Goal: Task Accomplishment & Management: Complete application form

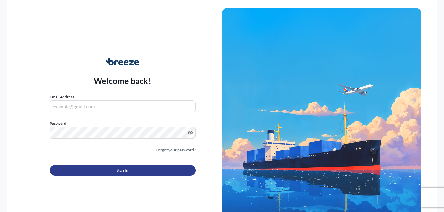
type input "[EMAIL_ADDRESS][DOMAIN_NAME]"
click at [130, 173] on button "Sign In" at bounding box center [123, 170] width 146 height 11
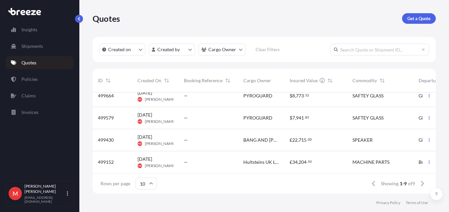
scroll to position [123, 0]
drag, startPoint x: 434, startPoint y: 179, endPoint x: 415, endPoint y: 185, distance: 19.3
click at [415, 185] on div "Rows per page 10 Showing 1-9 of 9" at bounding box center [264, 184] width 343 height 20
click at [415, 185] on div "Showing 1-9 of 9" at bounding box center [398, 183] width 60 height 11
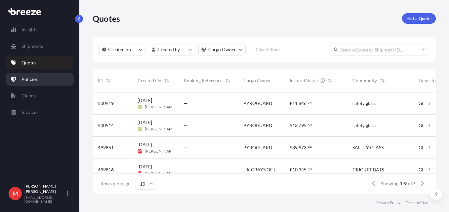
click at [38, 73] on link "Policies" at bounding box center [40, 79] width 68 height 13
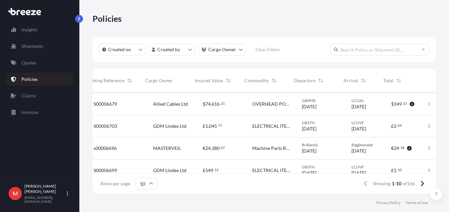
scroll to position [132, 111]
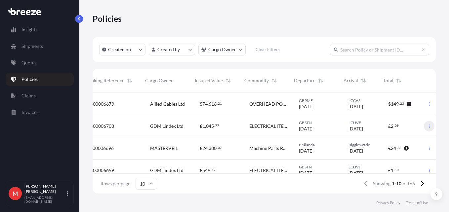
click at [427, 127] on icon "button" at bounding box center [429, 126] width 4 height 4
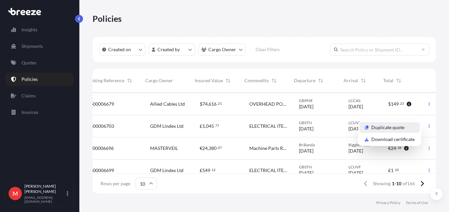
click at [395, 129] on p "Duplicate quote" at bounding box center [387, 127] width 33 height 7
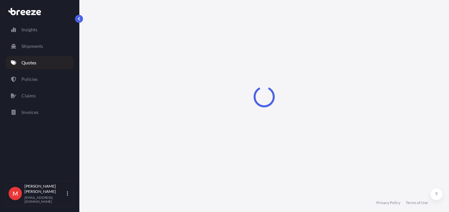
select select "Road"
select select "Air"
select select "Road"
select select "3"
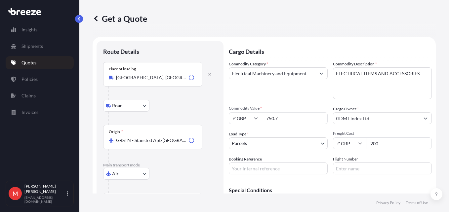
scroll to position [11, 0]
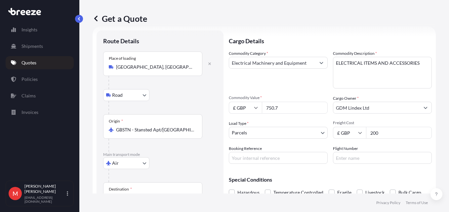
drag, startPoint x: 299, startPoint y: 110, endPoint x: 208, endPoint y: 110, distance: 91.2
click at [208, 110] on form "Route Details Place of loading [GEOGRAPHIC_DATA] Rail Origin * GBSTN - Stansted…" at bounding box center [264, 153] width 343 height 254
type input "2670.90"
type input "250"
type input "S00006788"
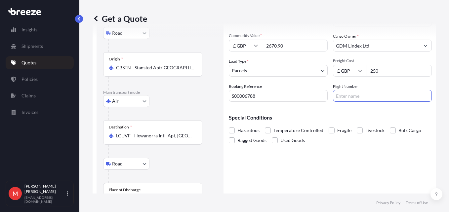
scroll to position [87, 0]
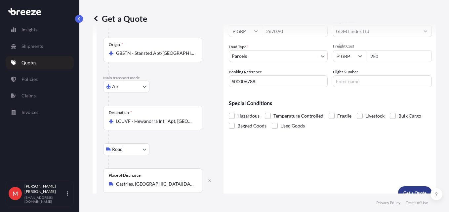
click at [409, 192] on p "Get a Quote" at bounding box center [414, 193] width 23 height 7
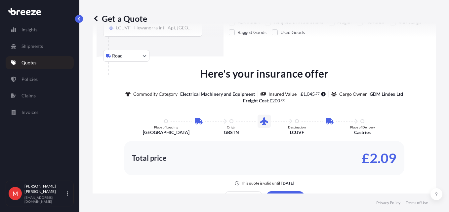
scroll to position [204, 0]
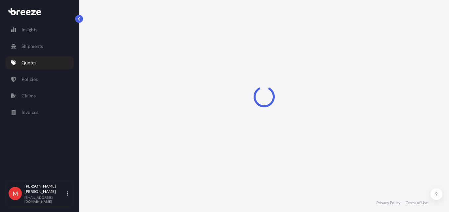
select select "Road"
select select "Air"
select select "Road"
select select "3"
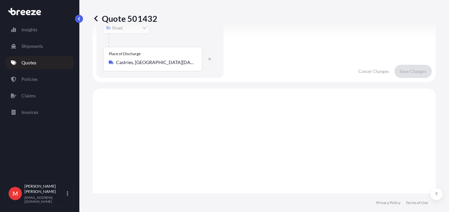
scroll to position [128, 0]
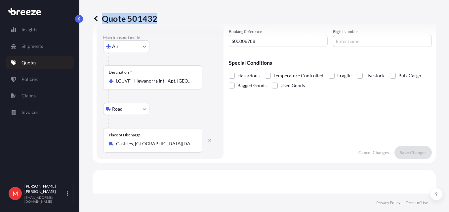
drag, startPoint x: 104, startPoint y: 18, endPoint x: 155, endPoint y: 18, distance: 50.9
click at [155, 18] on p "Quote 501432" at bounding box center [125, 18] width 65 height 11
copy p "Quote 501432"
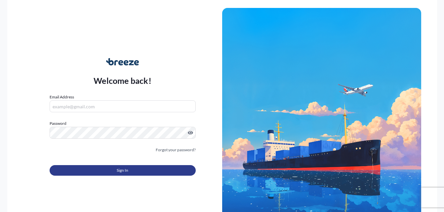
type input "[EMAIL_ADDRESS][DOMAIN_NAME]"
click at [157, 175] on button "Sign In" at bounding box center [123, 170] width 146 height 11
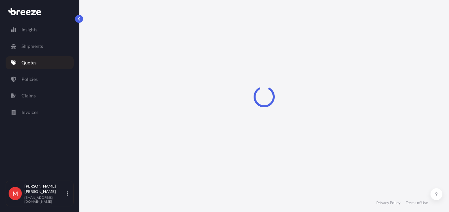
select select "Road"
select select "Air"
select select "Road"
select select "3"
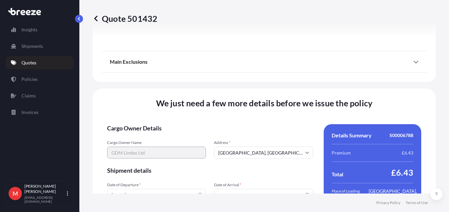
scroll to position [945, 0]
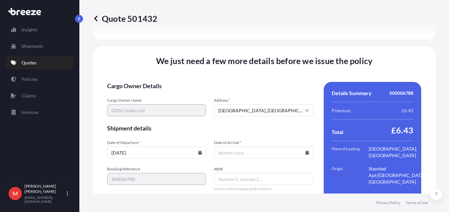
click at [198, 151] on icon at bounding box center [200, 153] width 4 height 4
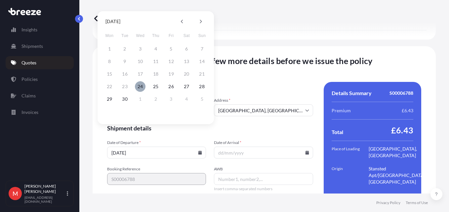
click at [143, 89] on button "24" at bounding box center [140, 86] width 11 height 11
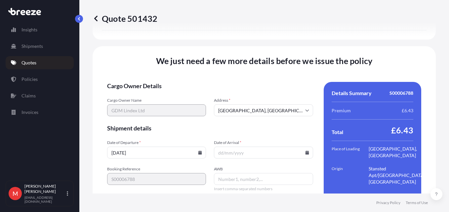
click at [198, 147] on input "[DATE]" at bounding box center [156, 153] width 99 height 12
click at [172, 147] on input "[DATE]" at bounding box center [156, 153] width 99 height 12
click at [117, 147] on input "[DATE]" at bounding box center [156, 153] width 99 height 12
click at [198, 151] on icon at bounding box center [200, 153] width 4 height 4
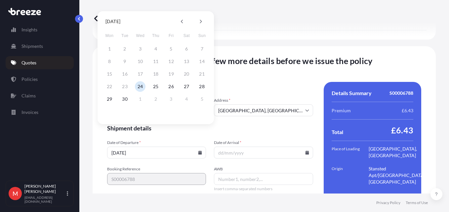
click at [206, 24] on div "September 2025" at bounding box center [156, 22] width 106 height 10
click at [204, 21] on button at bounding box center [200, 21] width 11 height 11
click at [139, 74] on button "15" at bounding box center [140, 74] width 11 height 11
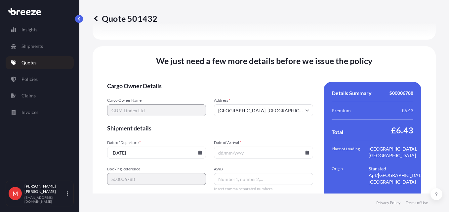
type input "15/10/2025"
click at [304, 147] on input "Date of Arrival *" at bounding box center [263, 153] width 99 height 12
click at [305, 151] on icon at bounding box center [307, 153] width 4 height 4
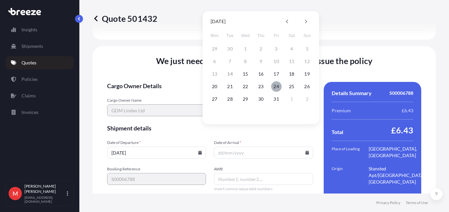
click at [274, 87] on button "24" at bounding box center [276, 86] width 11 height 11
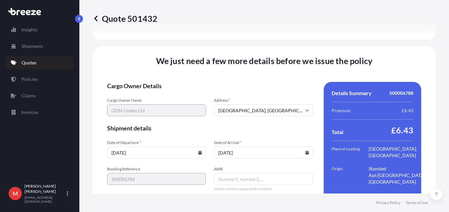
type input "24/10/2025"
click at [228, 173] on input "AWB" at bounding box center [263, 179] width 99 height 12
paste input "8851 6370 6462"
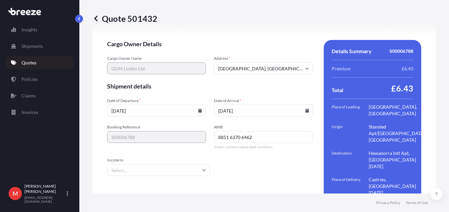
type input "8851 6370 6462"
click at [140, 164] on input "Incoterm" at bounding box center [158, 170] width 103 height 12
type input "dap"
click at [133, 166] on li "DAP" at bounding box center [158, 168] width 96 height 13
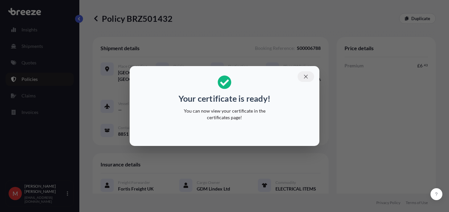
click at [307, 75] on icon "button" at bounding box center [306, 77] width 6 height 6
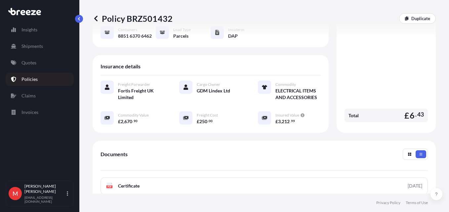
scroll to position [154, 0]
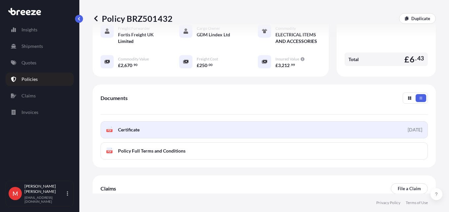
click at [124, 131] on span "Certificate" at bounding box center [128, 130] width 21 height 7
